Goal: Navigation & Orientation: Find specific page/section

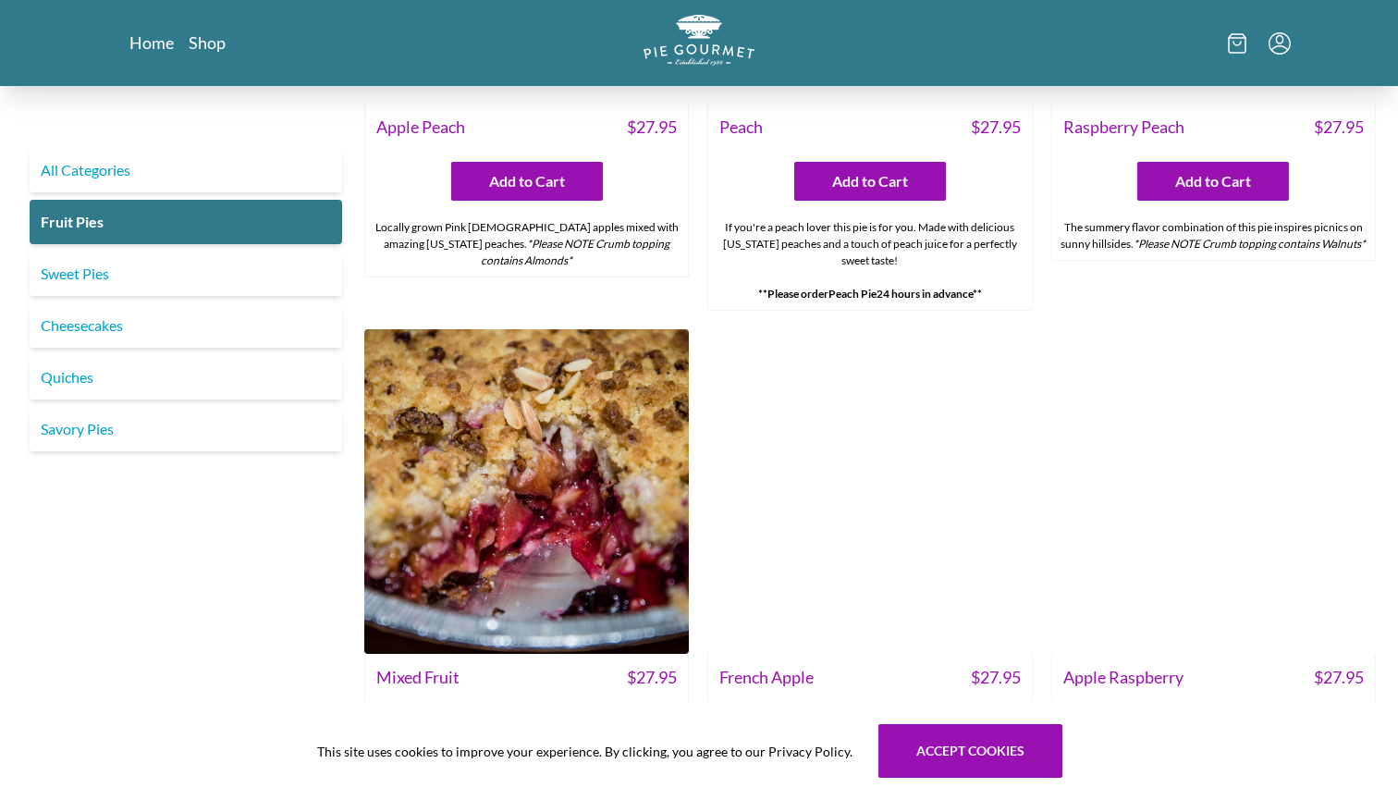
scroll to position [1351, 0]
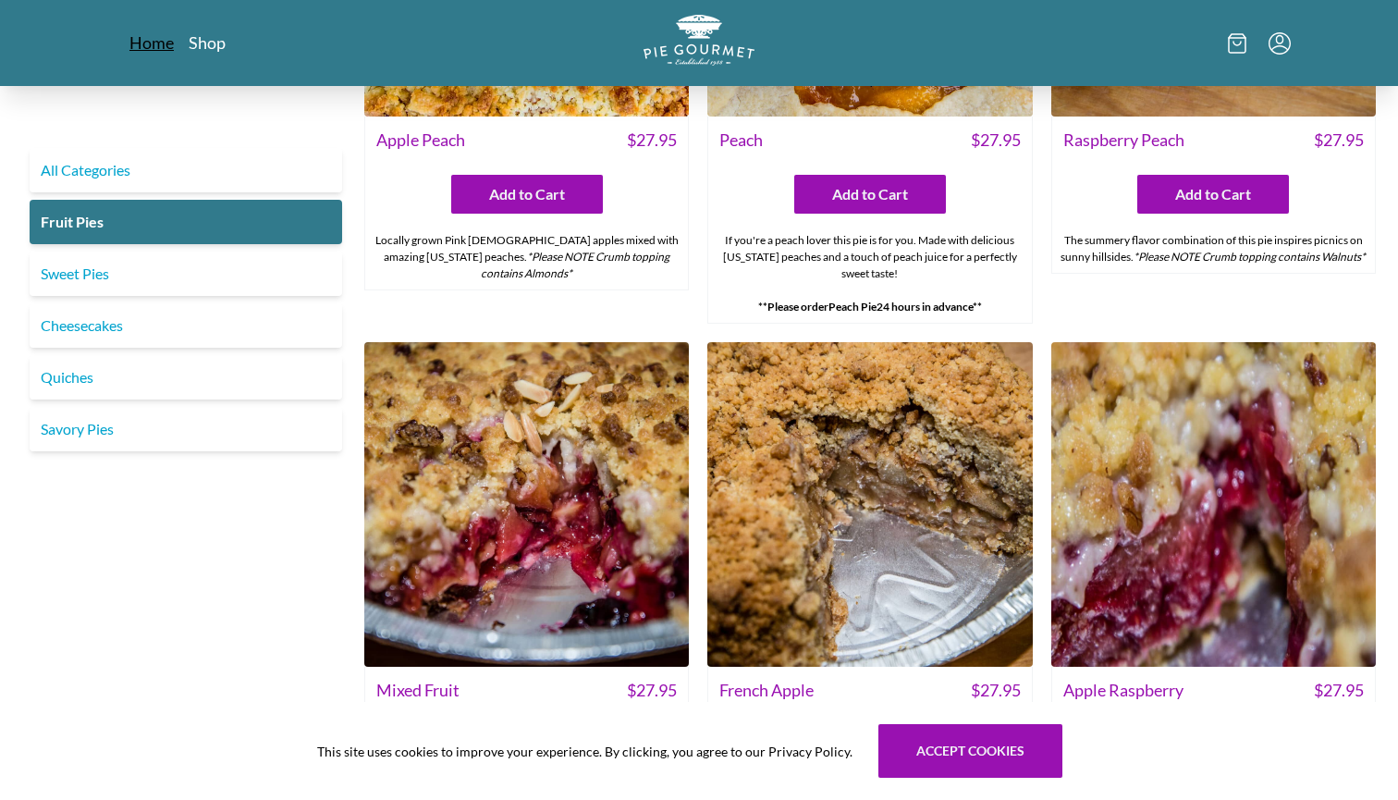
click at [158, 43] on link "Home" at bounding box center [151, 42] width 44 height 22
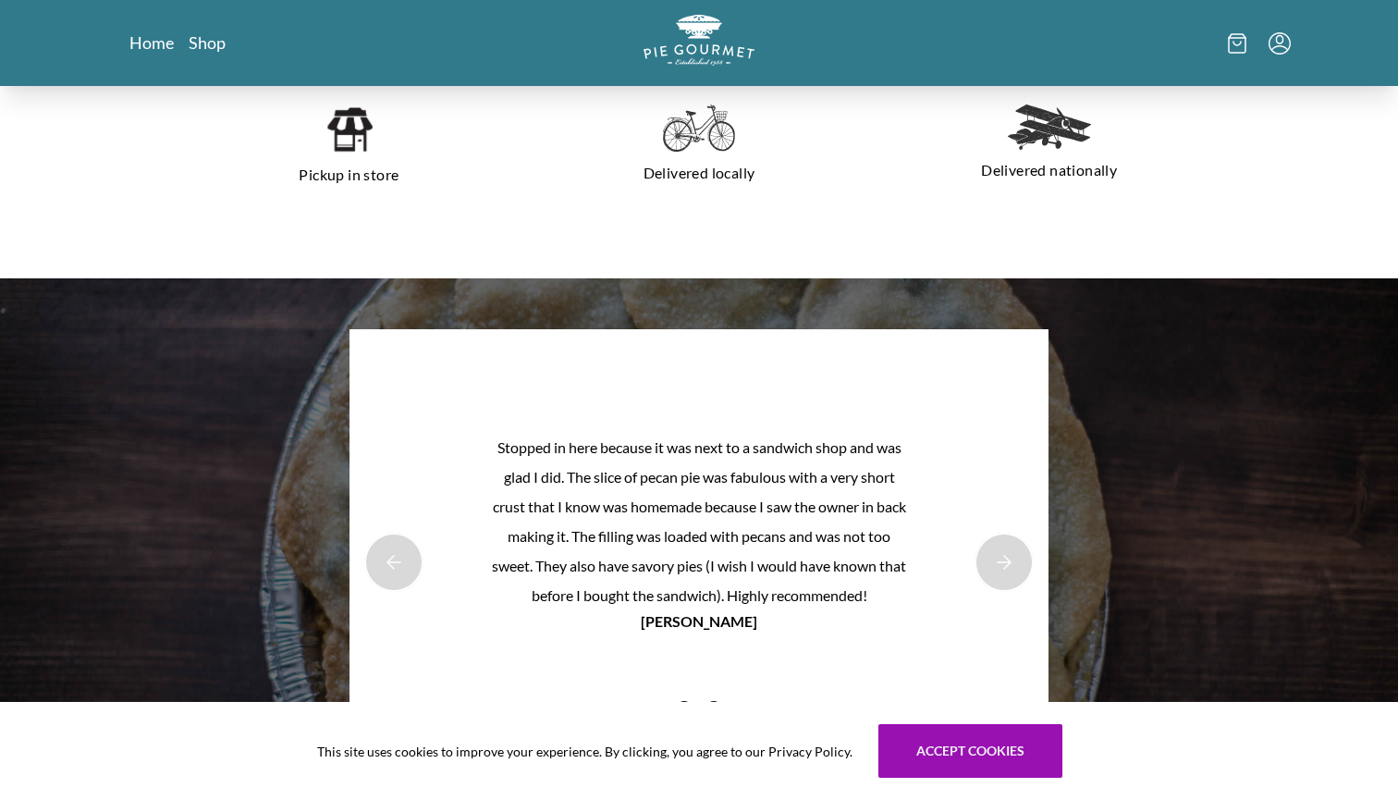
scroll to position [1400, 0]
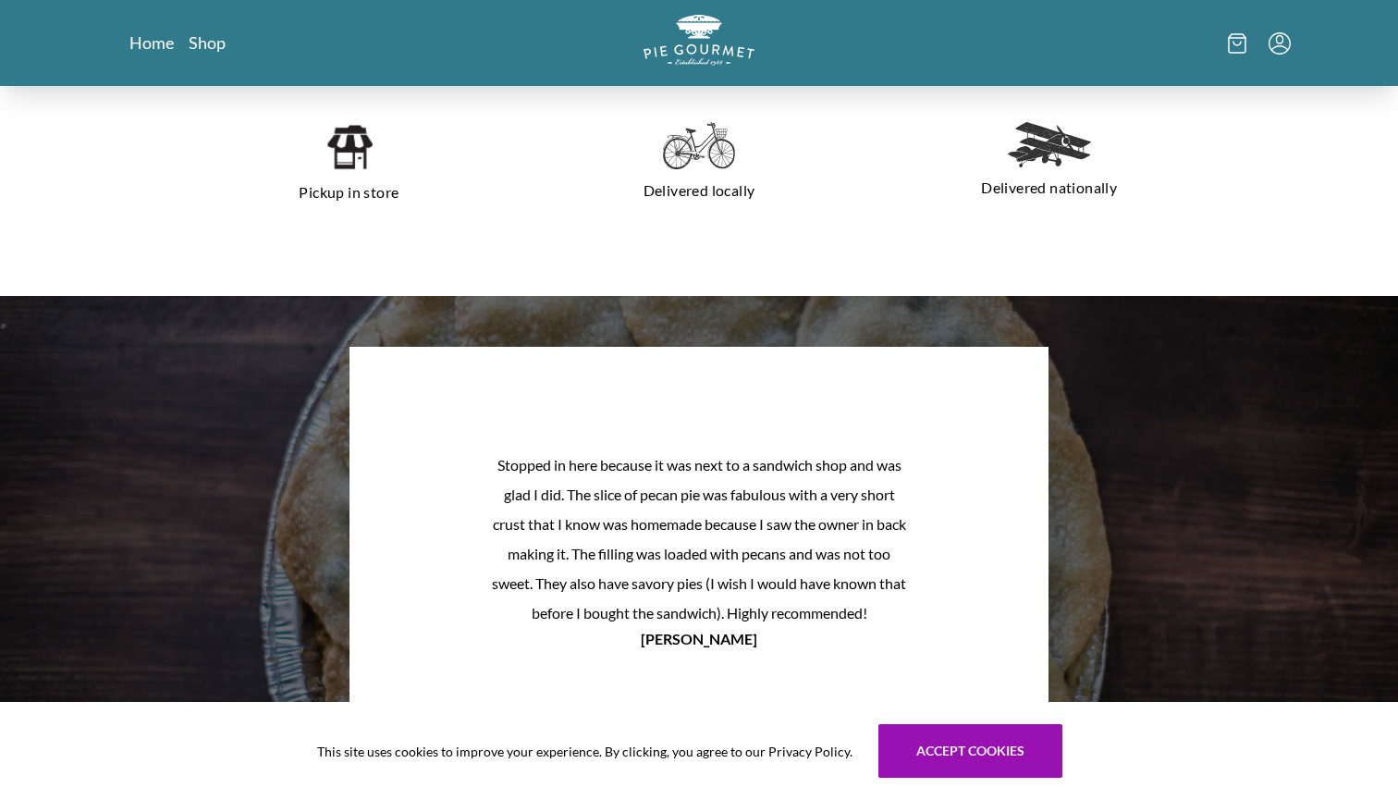
click at [350, 151] on img at bounding box center [348, 147] width 47 height 50
click at [200, 41] on link "Shop" at bounding box center [207, 42] width 37 height 22
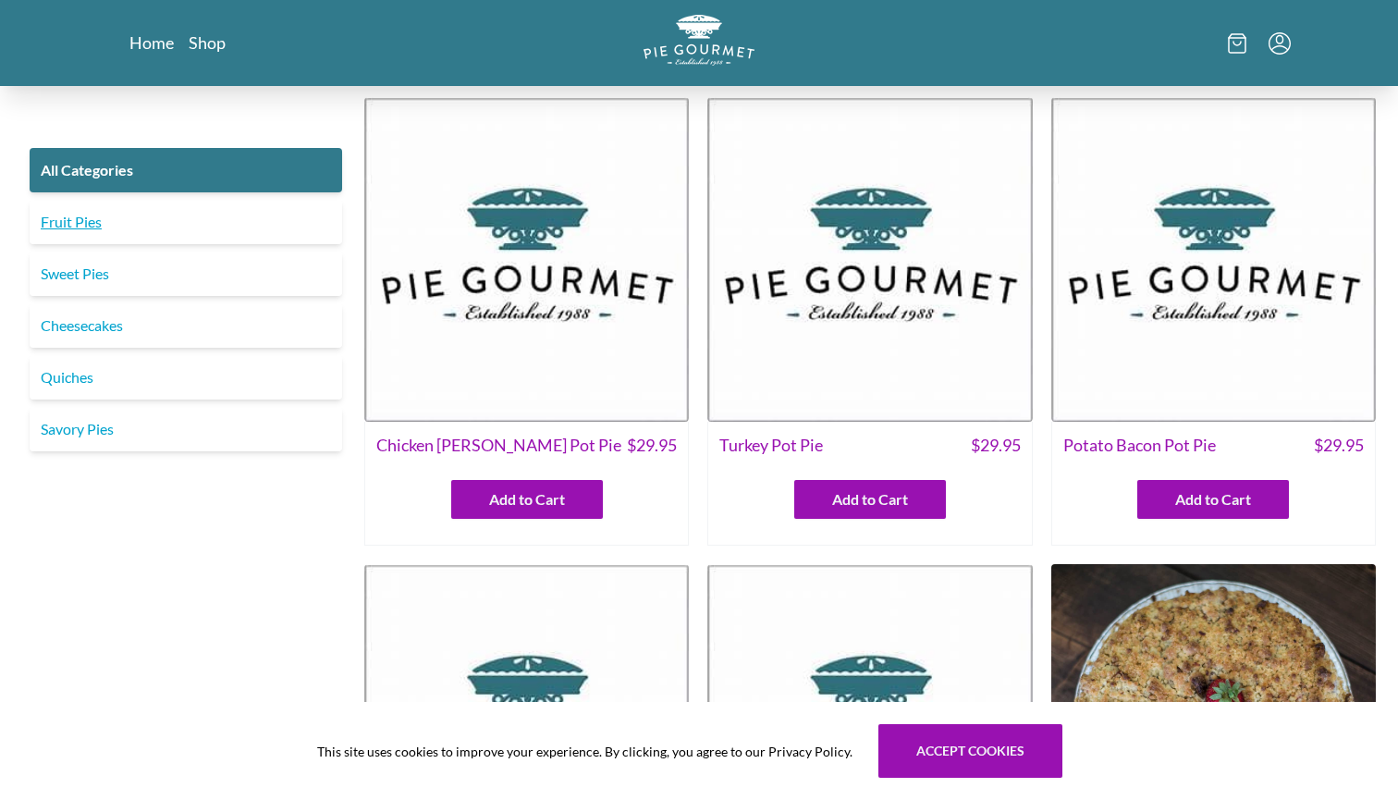
click at [310, 227] on link "Fruit Pies" at bounding box center [186, 222] width 312 height 44
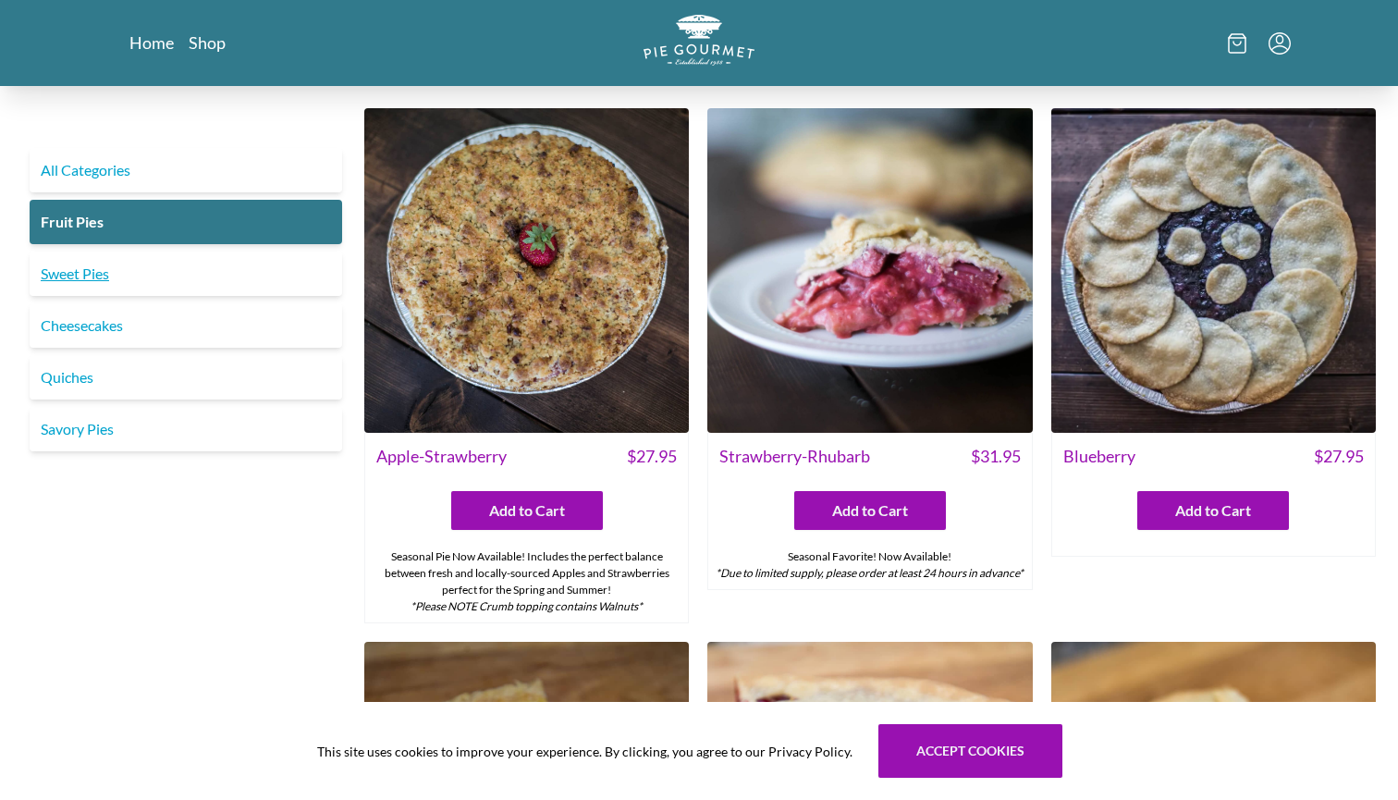
click at [286, 278] on link "Sweet Pies" at bounding box center [186, 273] width 312 height 44
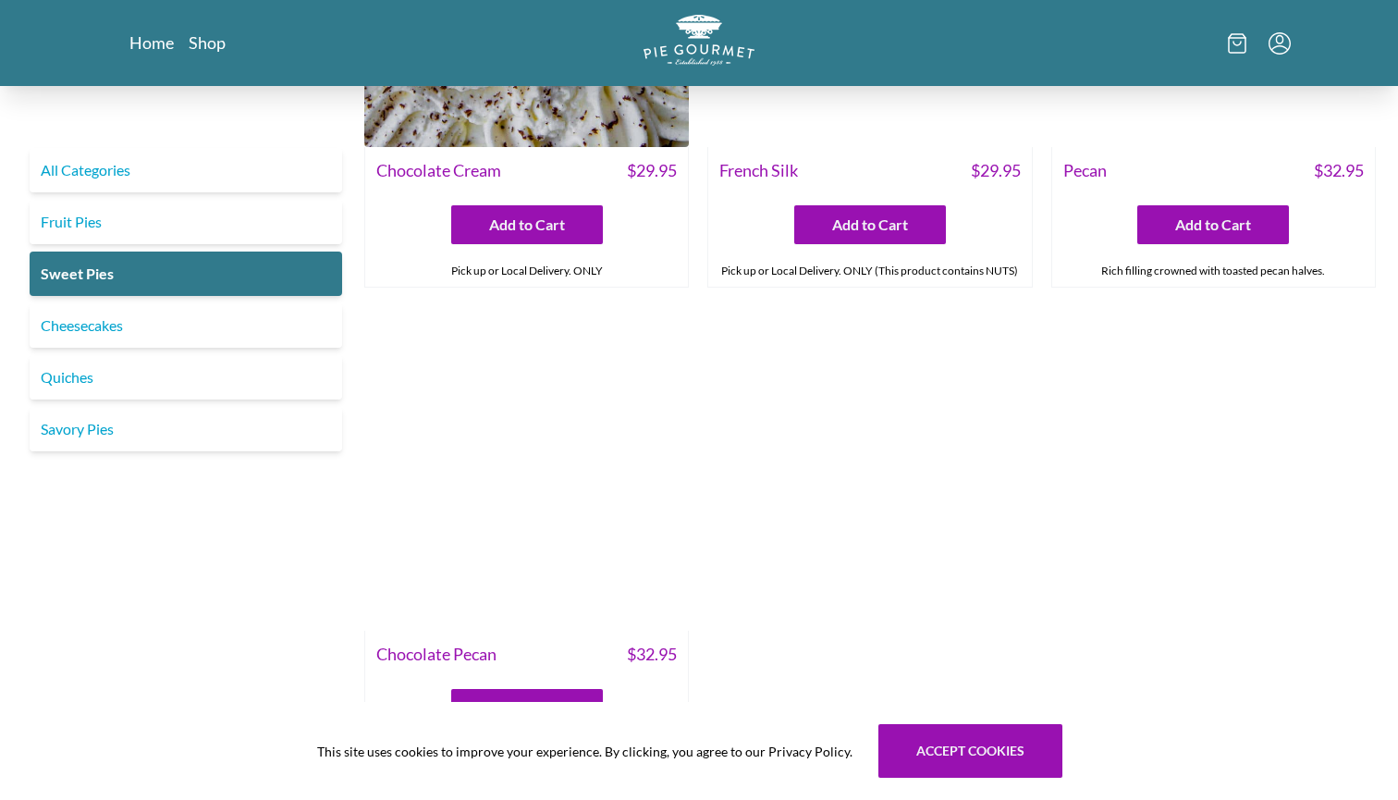
scroll to position [790, 0]
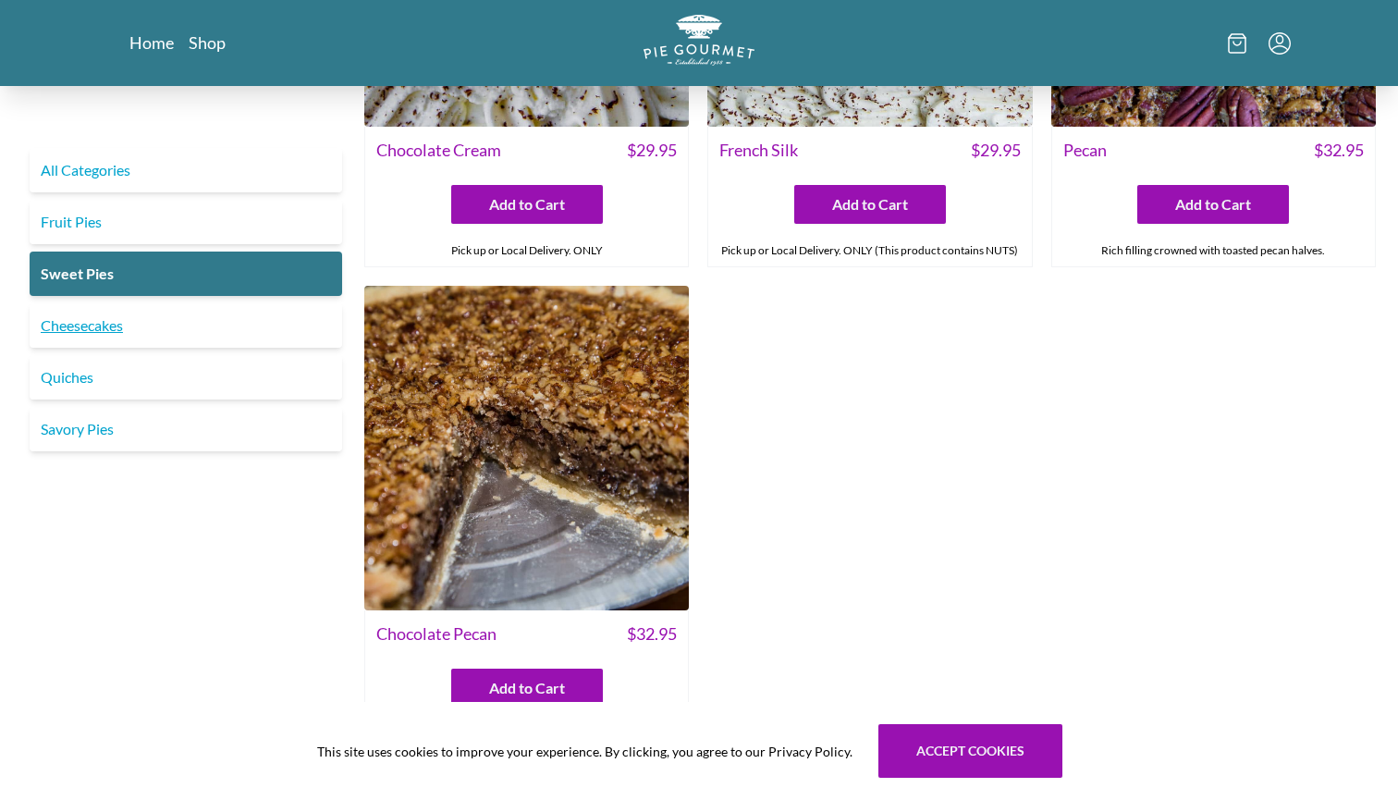
click at [284, 317] on link "Cheesecakes" at bounding box center [186, 325] width 312 height 44
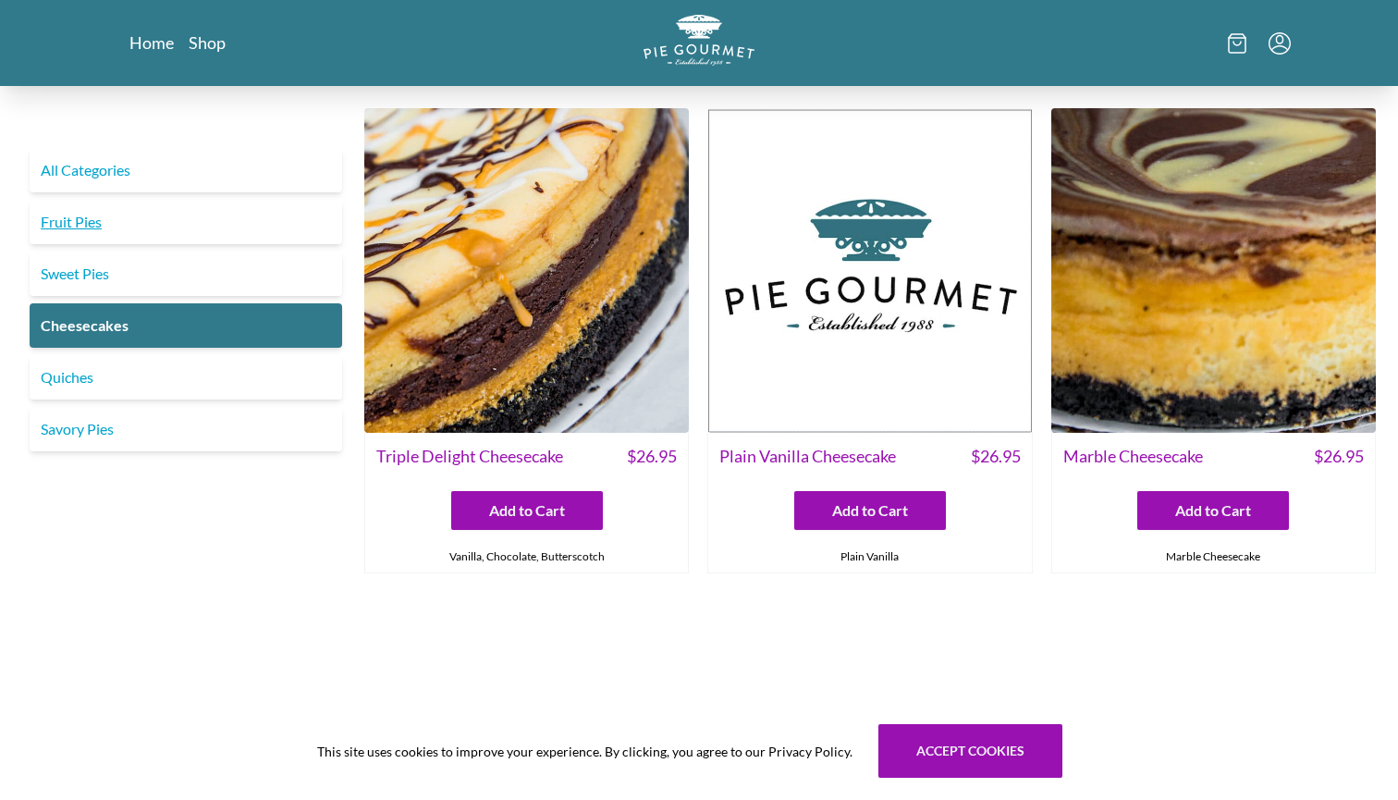
click at [184, 230] on link "Fruit Pies" at bounding box center [186, 222] width 312 height 44
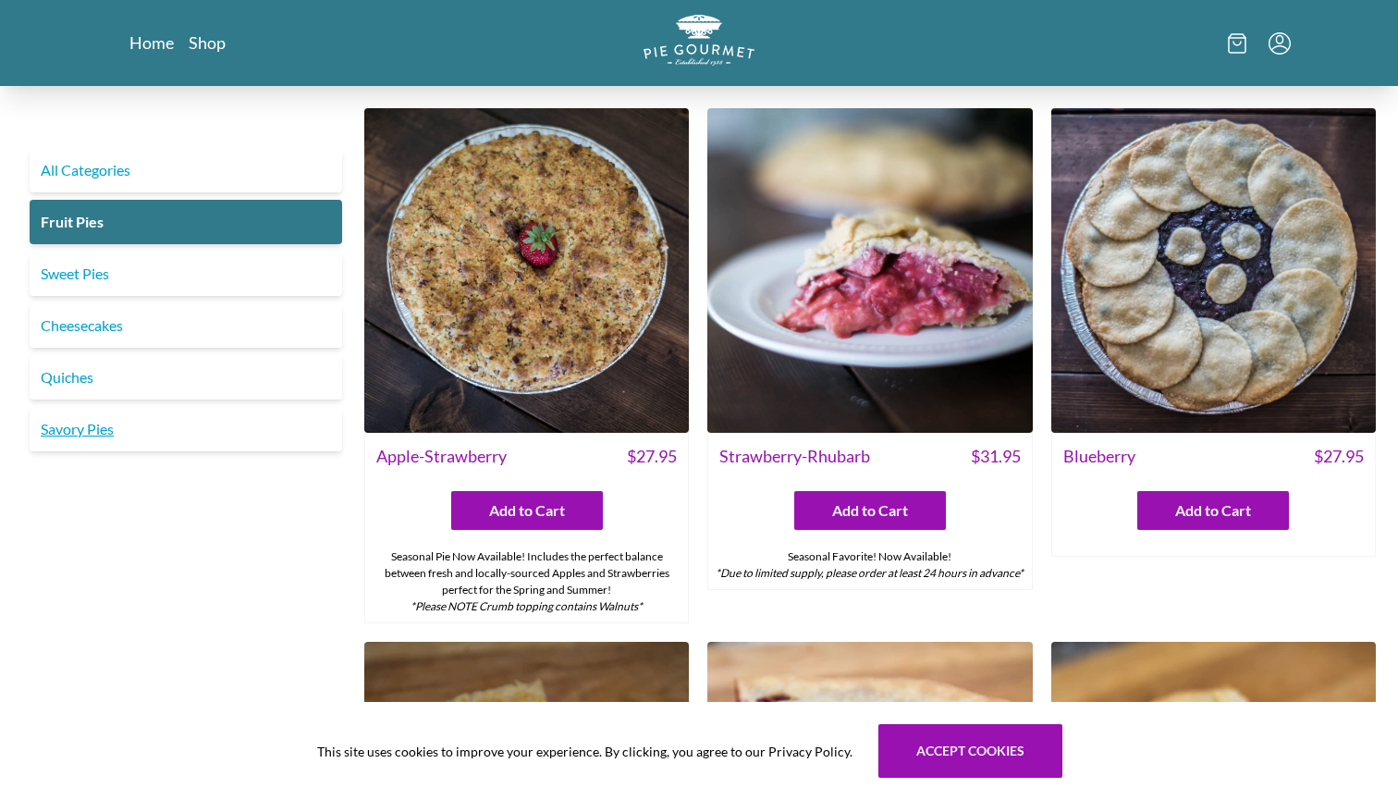
click at [214, 418] on link "Savory Pies" at bounding box center [186, 429] width 312 height 44
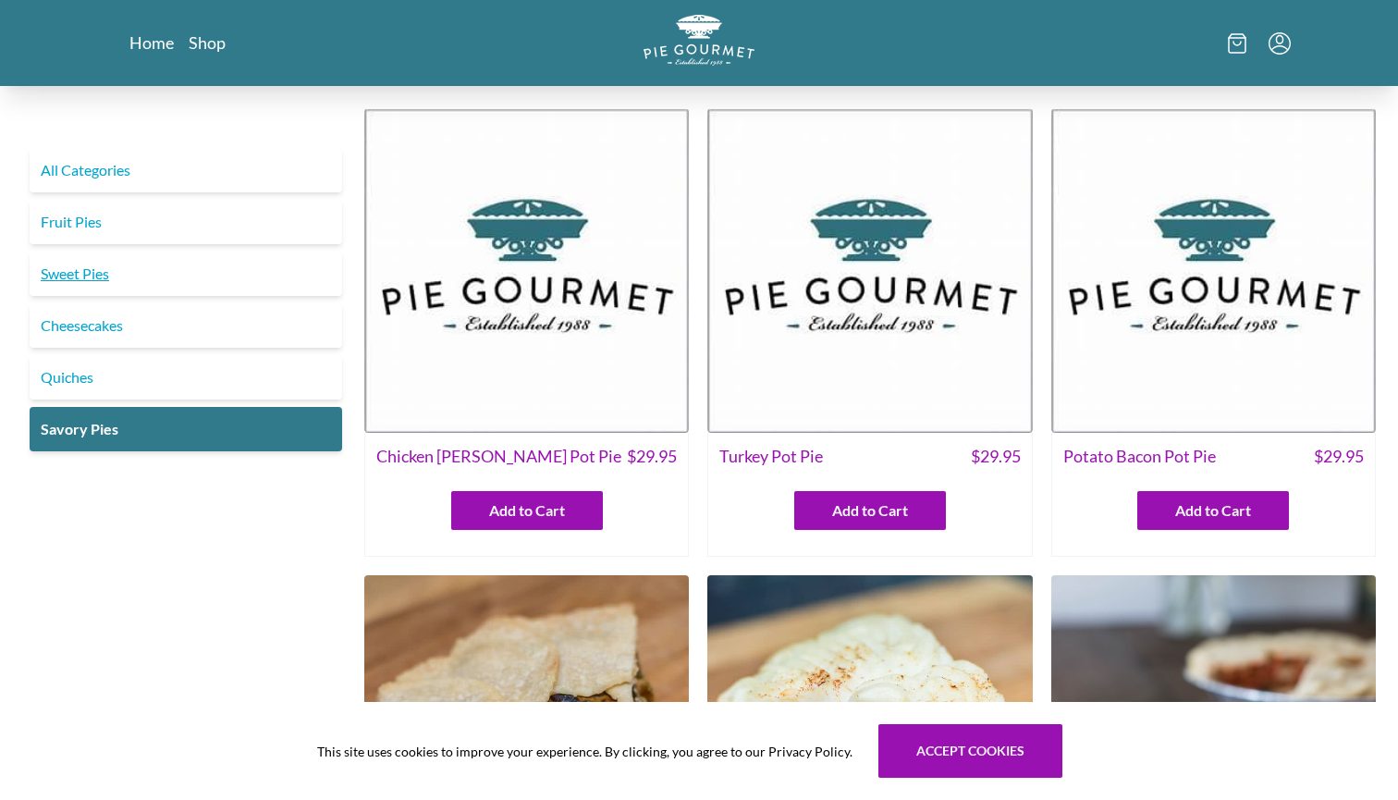
click at [195, 275] on link "Sweet Pies" at bounding box center [186, 273] width 312 height 44
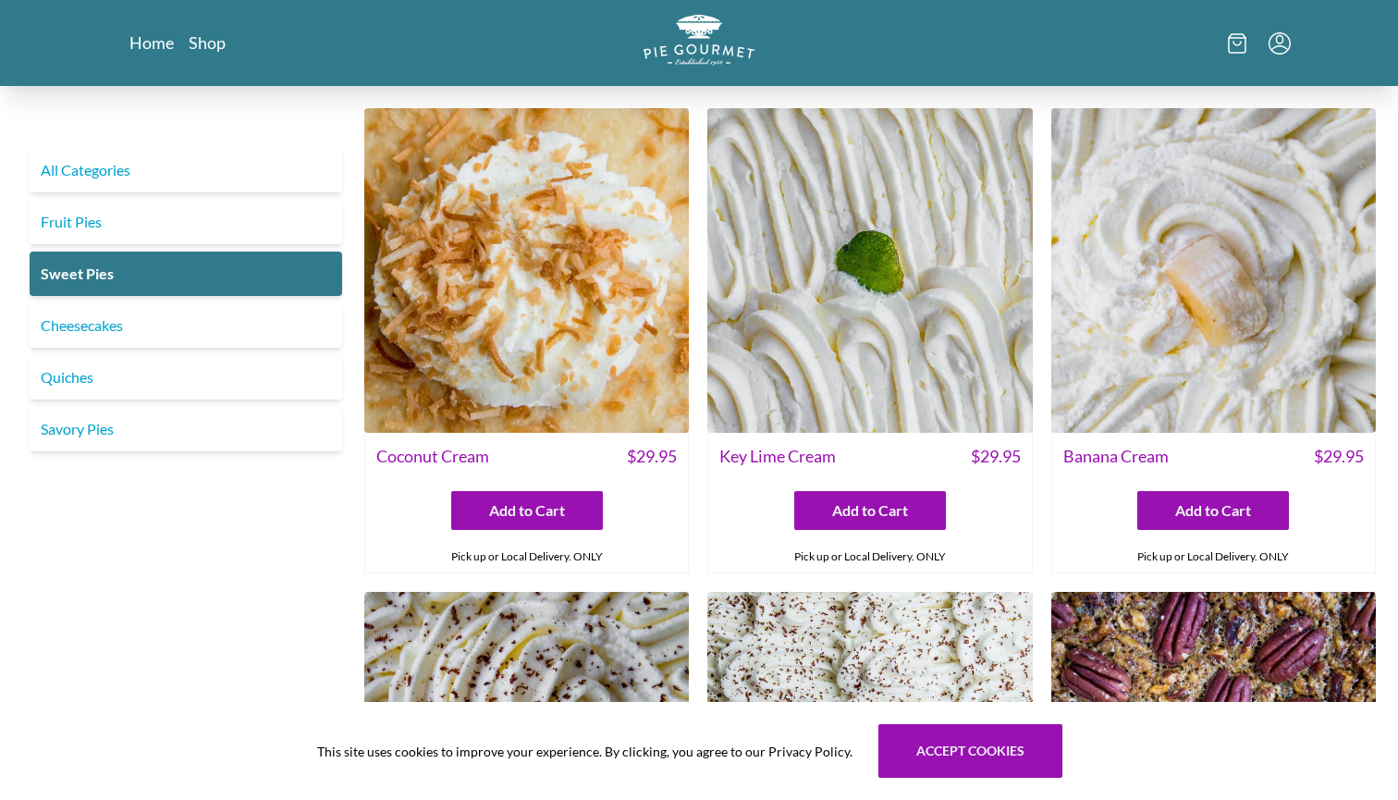
click at [757, 397] on img at bounding box center [869, 270] width 324 height 324
click at [288, 217] on link "Fruit Pies" at bounding box center [186, 222] width 312 height 44
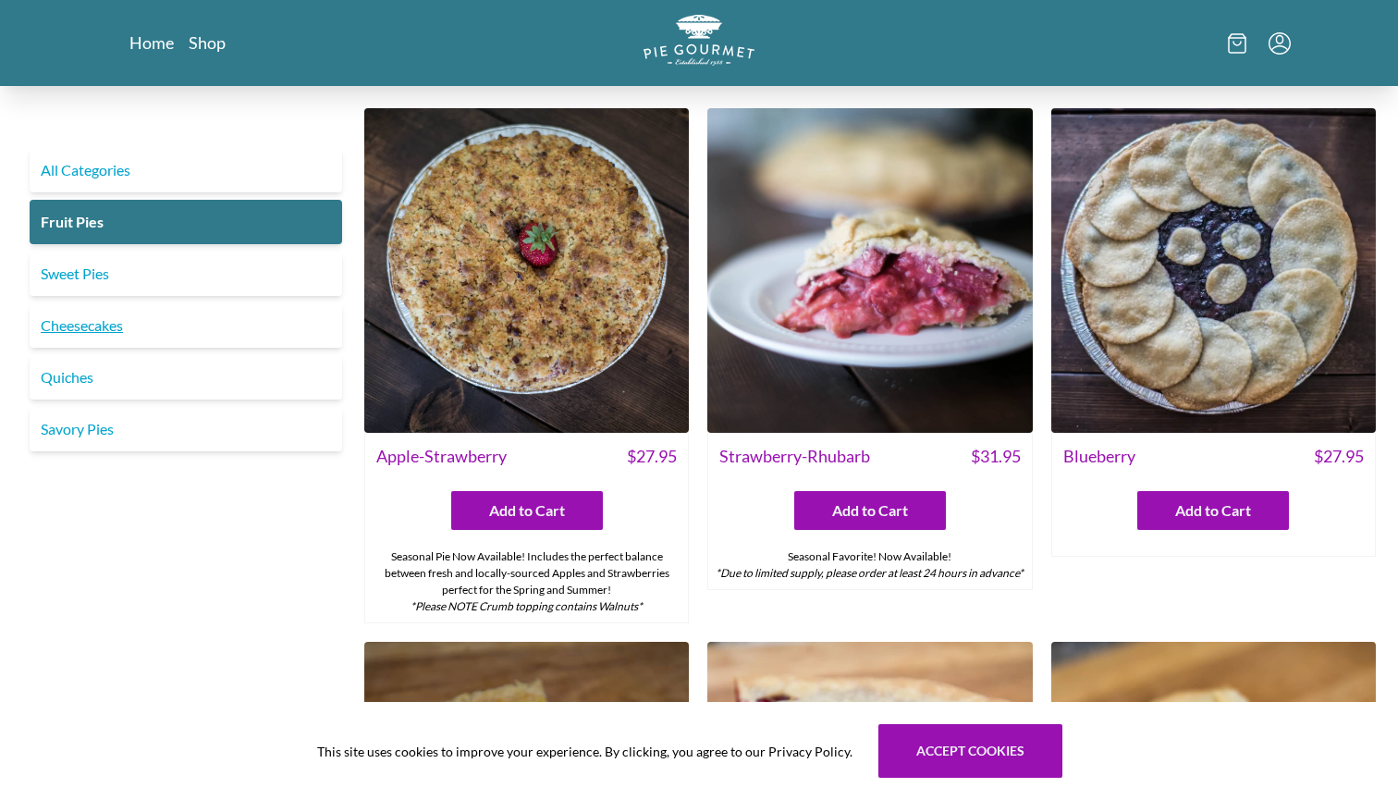
click at [200, 319] on link "Cheesecakes" at bounding box center [186, 325] width 312 height 44
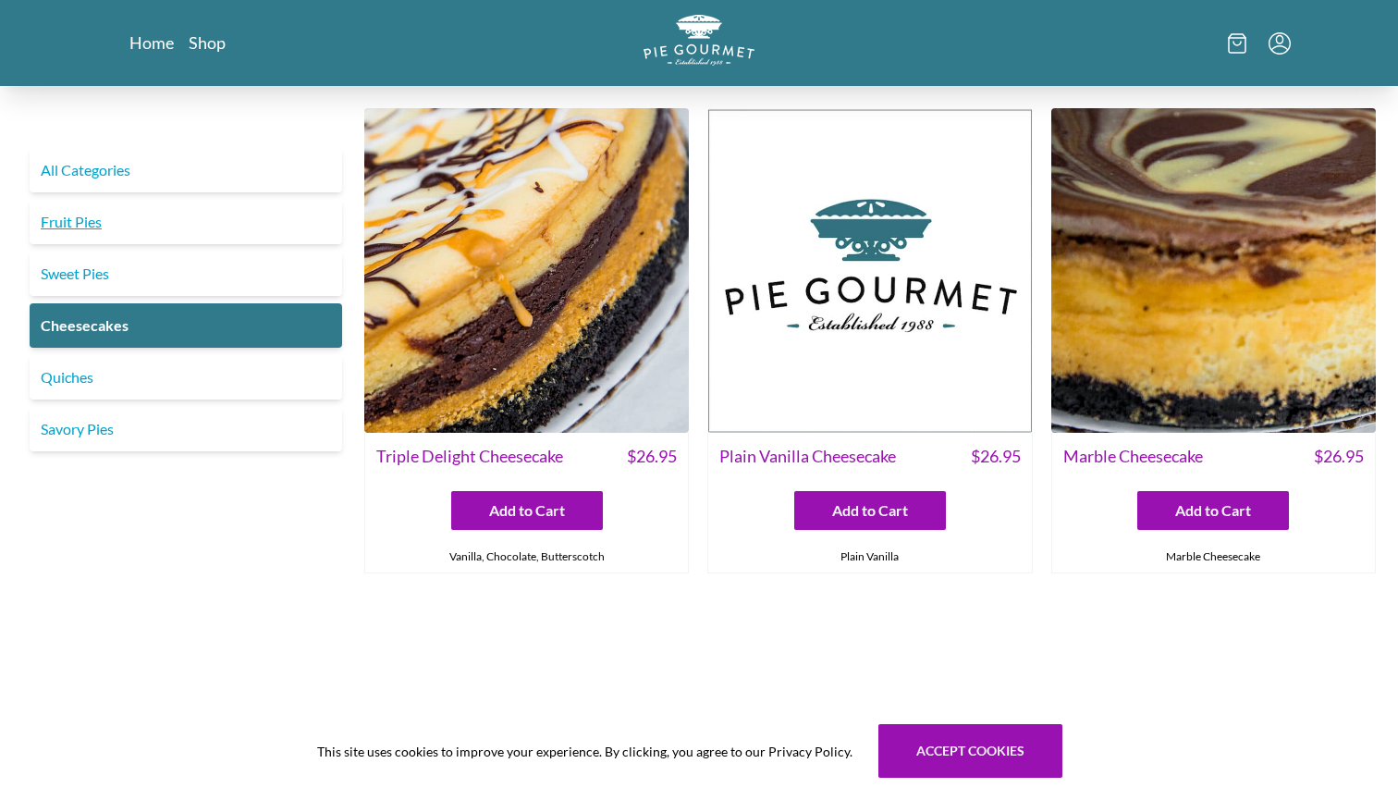
click at [223, 229] on link "Fruit Pies" at bounding box center [186, 222] width 312 height 44
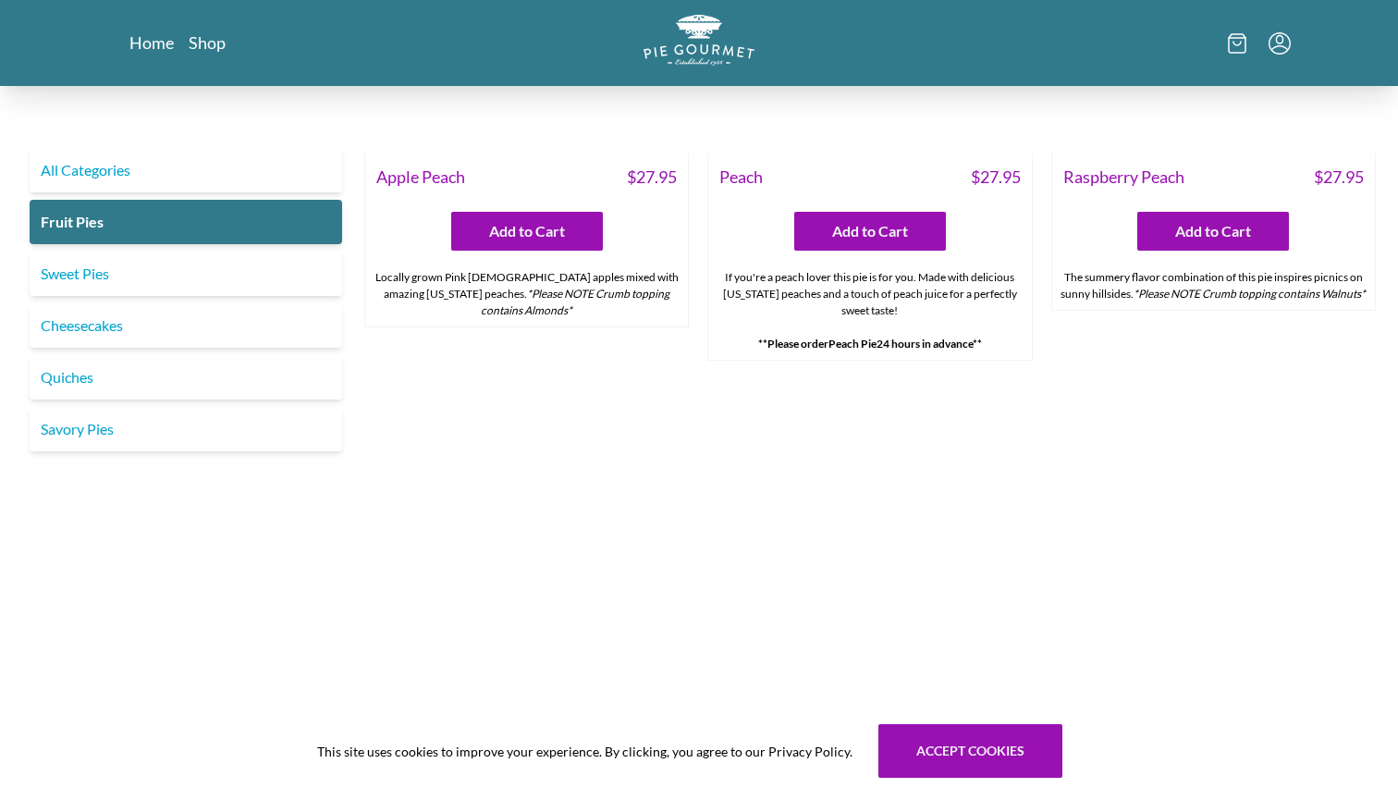
scroll to position [1316, 0]
